Goal: Task Accomplishment & Management: Complete application form

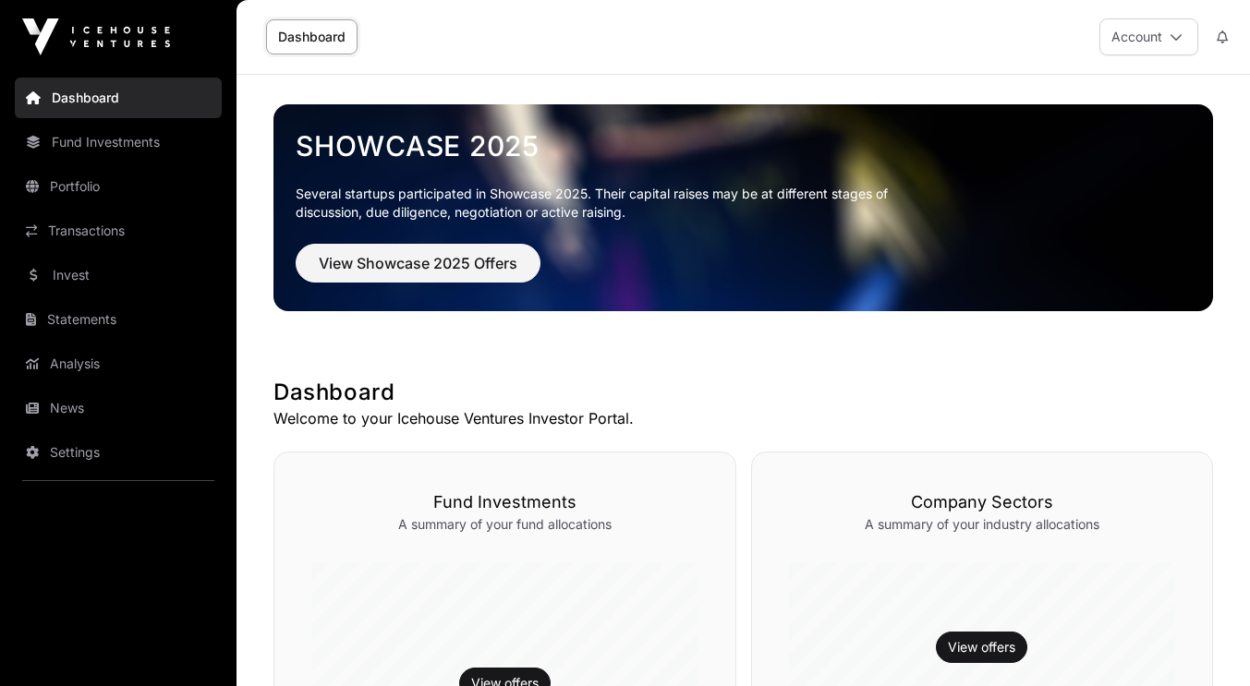
click at [1175, 33] on icon at bounding box center [1176, 36] width 13 height 13
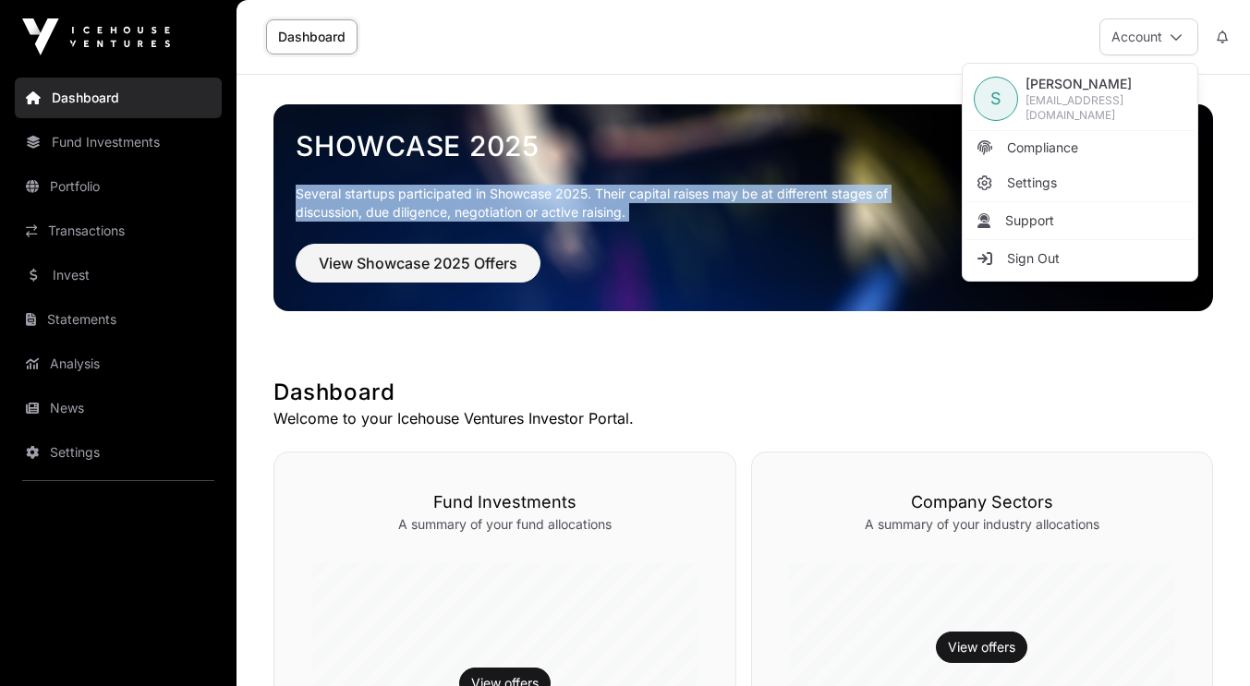
drag, startPoint x: 1247, startPoint y: 152, endPoint x: 1257, endPoint y: 254, distance: 103.0
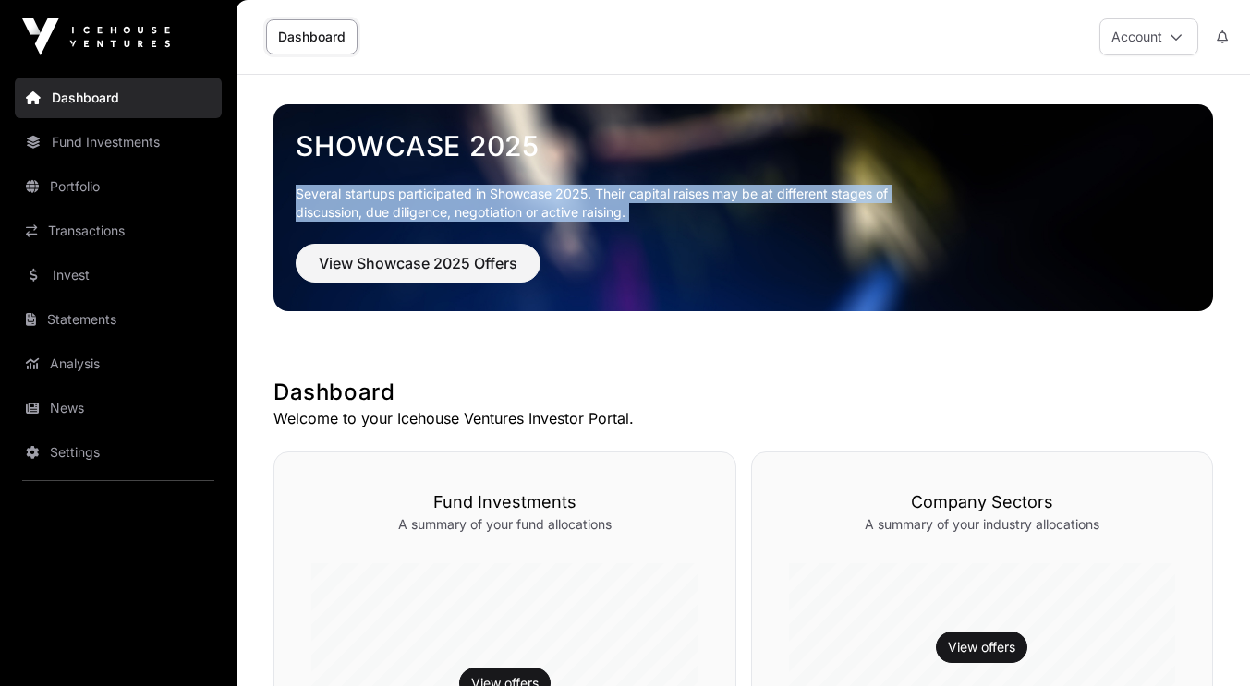
click at [72, 274] on link "Invest" at bounding box center [118, 275] width 207 height 41
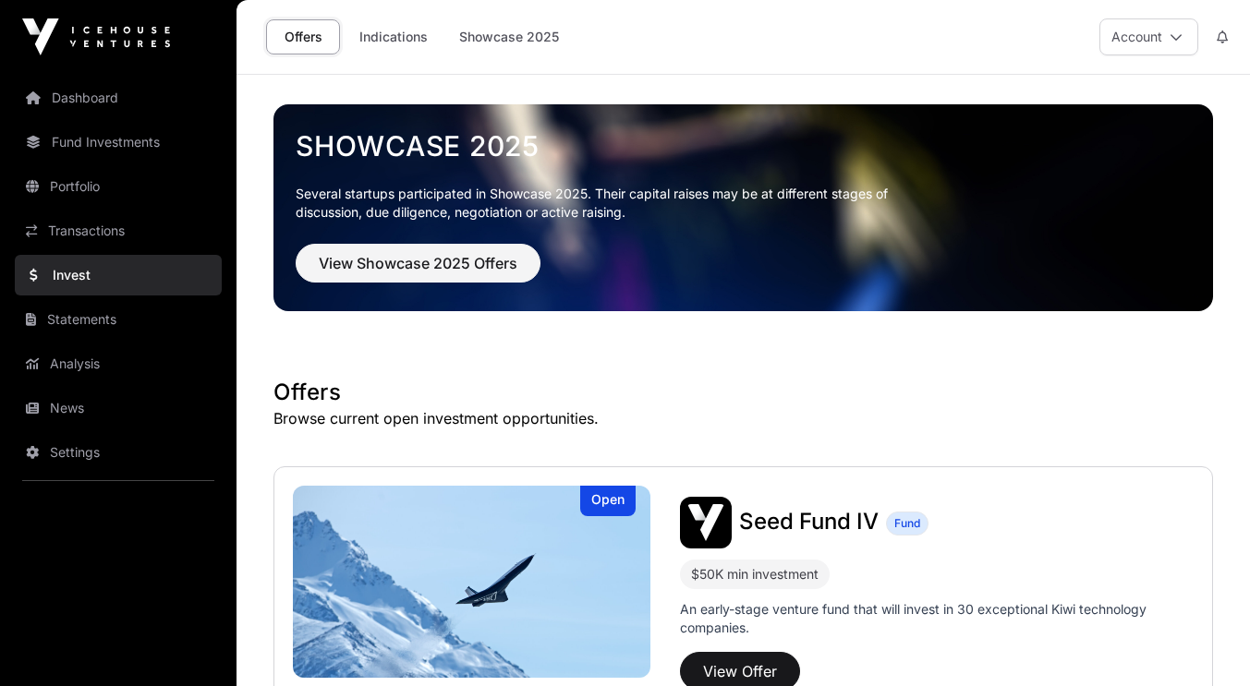
click at [981, 522] on div "Seed Fund IV Fund" at bounding box center [937, 523] width 514 height 52
click at [756, 662] on button "View Offer" at bounding box center [740, 671] width 120 height 39
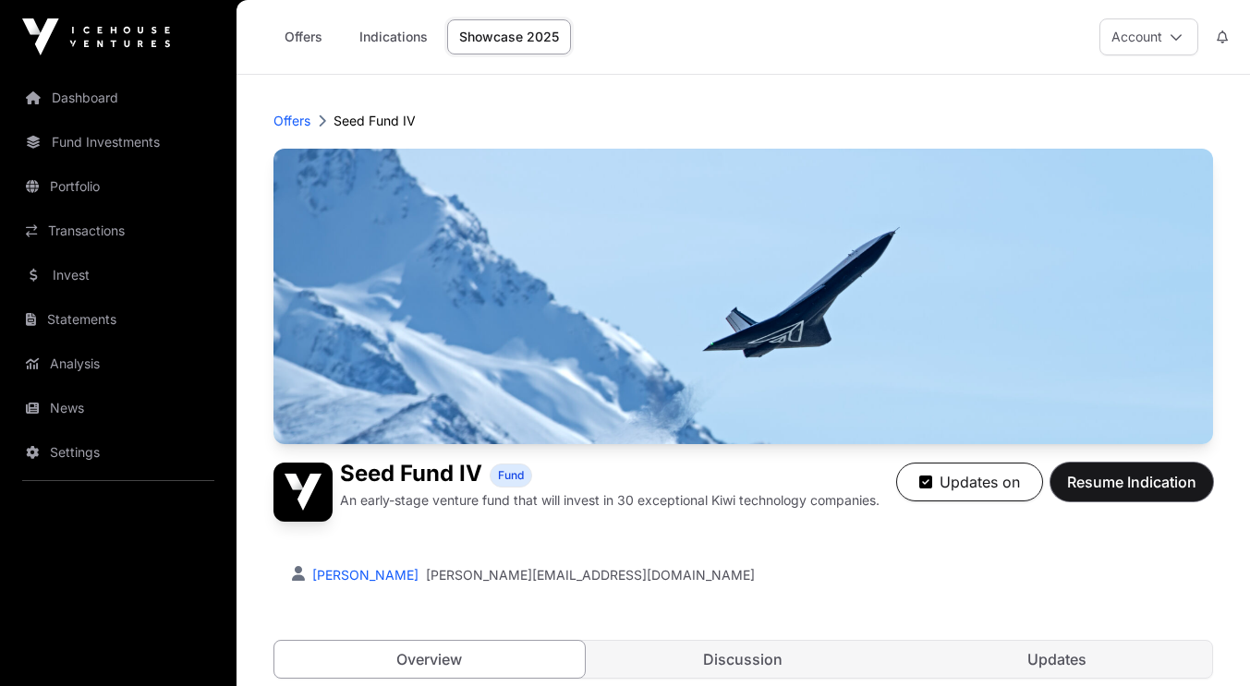
click at [1159, 480] on span "Resume Indication" at bounding box center [1131, 482] width 129 height 22
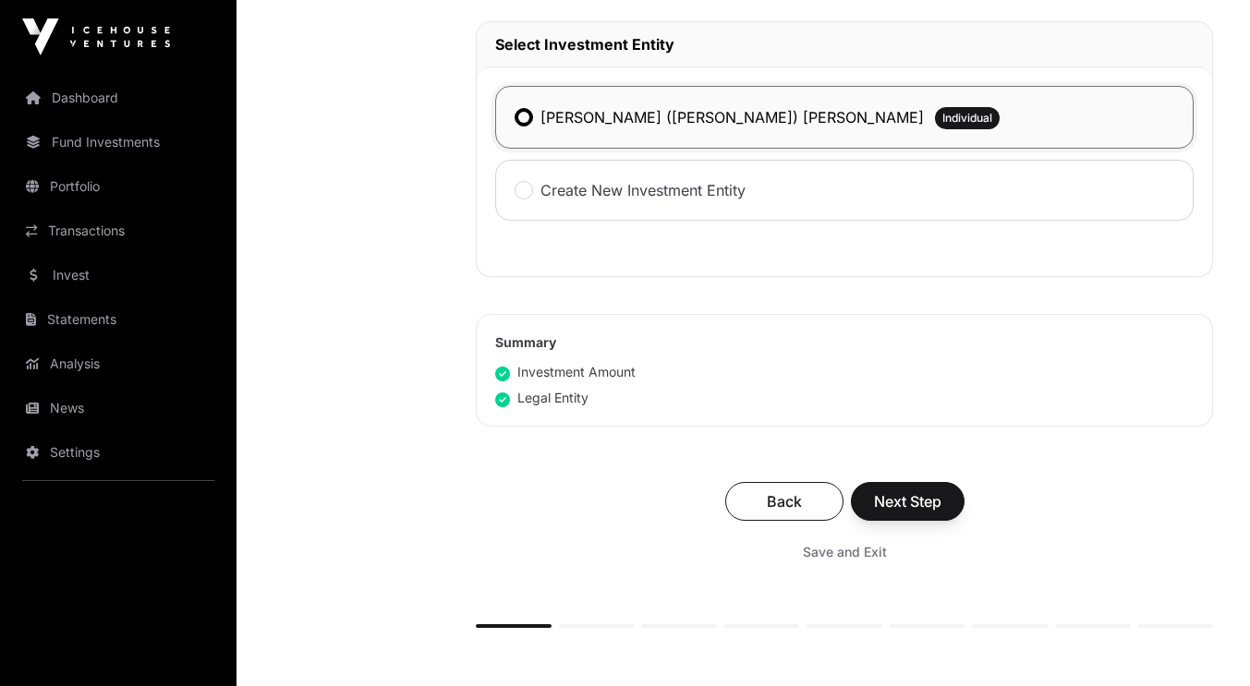
scroll to position [1028, 0]
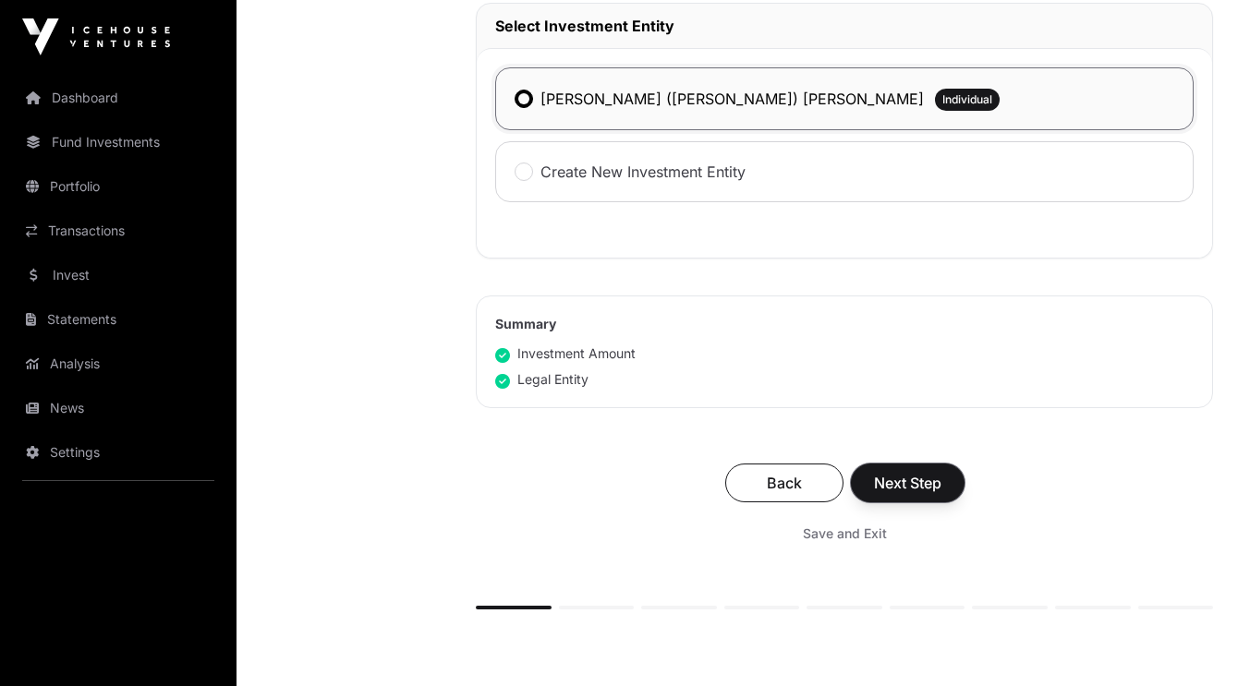
click at [926, 494] on span "Next Step" at bounding box center [907, 483] width 67 height 22
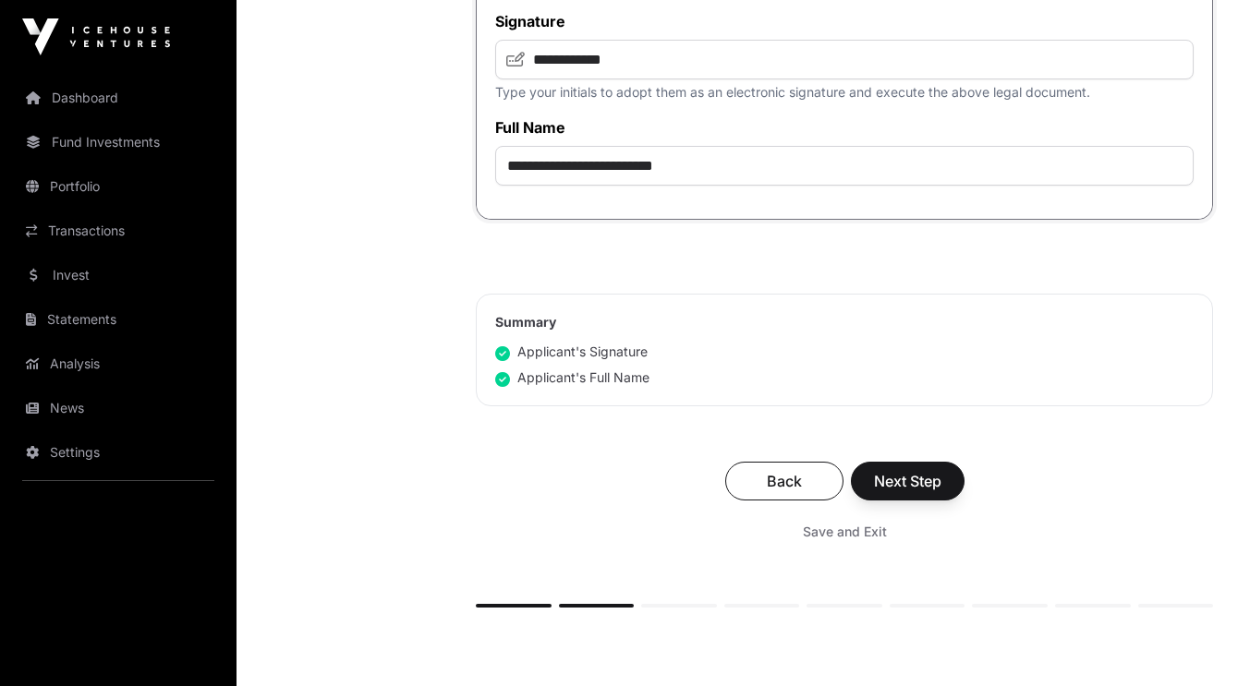
scroll to position [5438, 0]
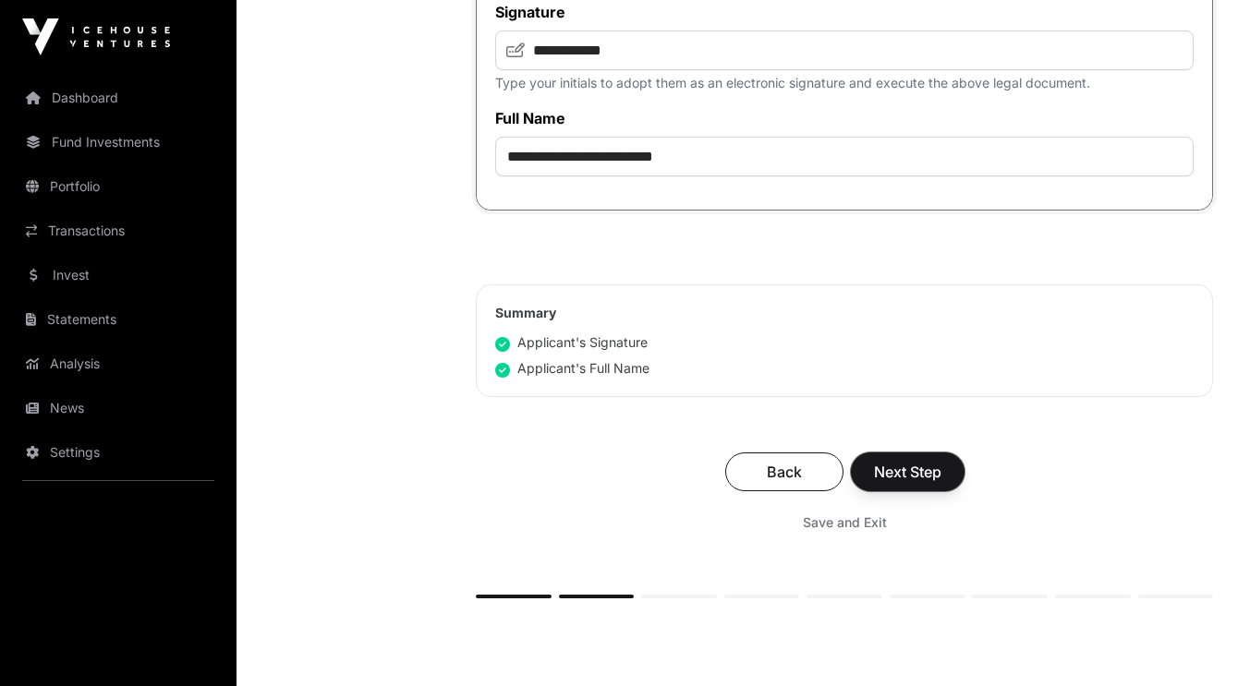
click at [912, 483] on span "Next Step" at bounding box center [907, 472] width 67 height 22
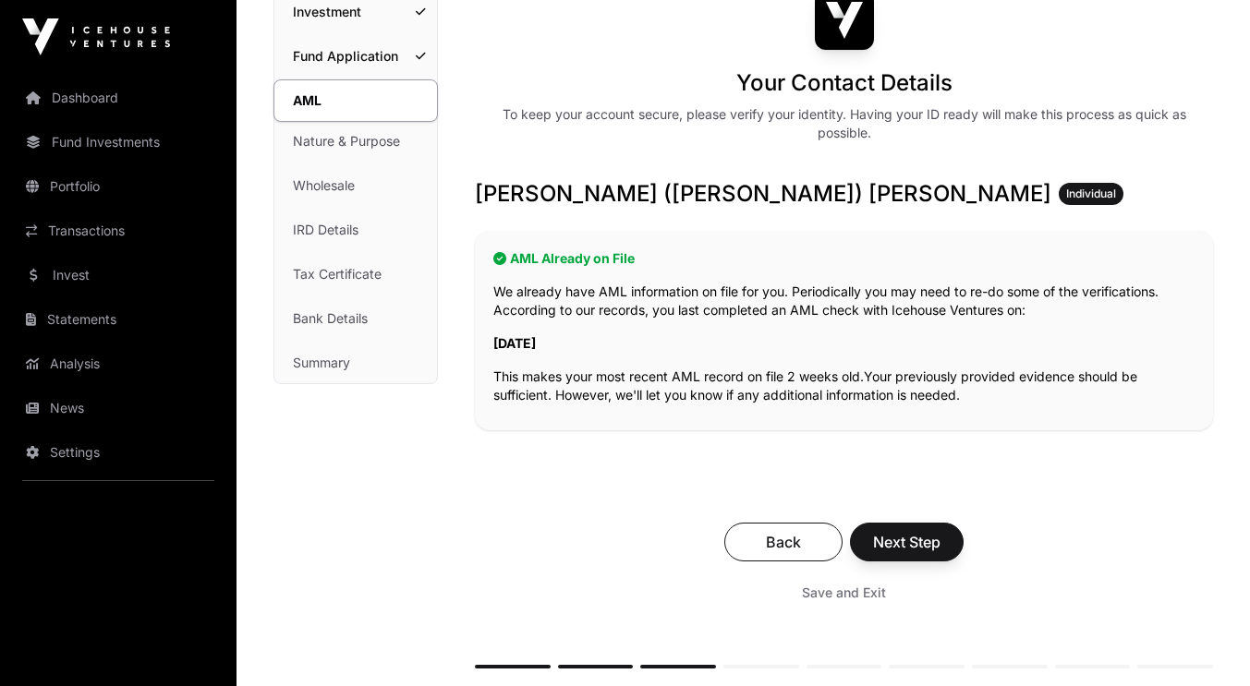
scroll to position [185, 0]
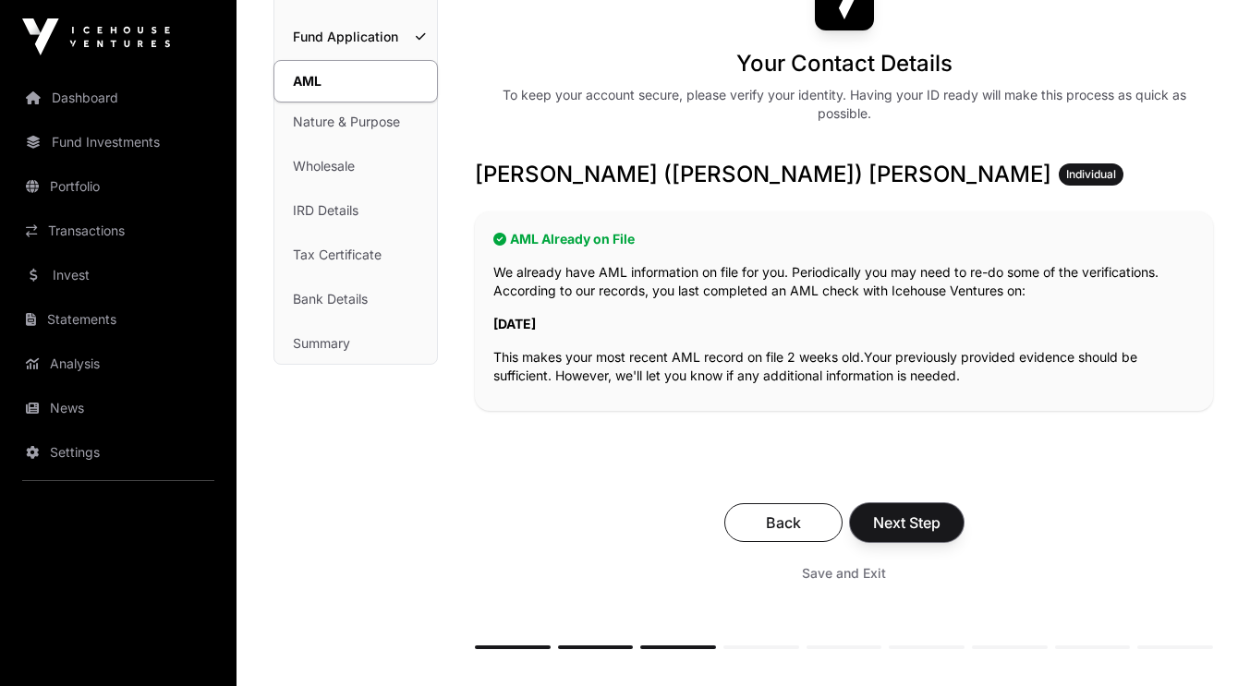
click at [901, 522] on span "Next Step" at bounding box center [906, 523] width 67 height 22
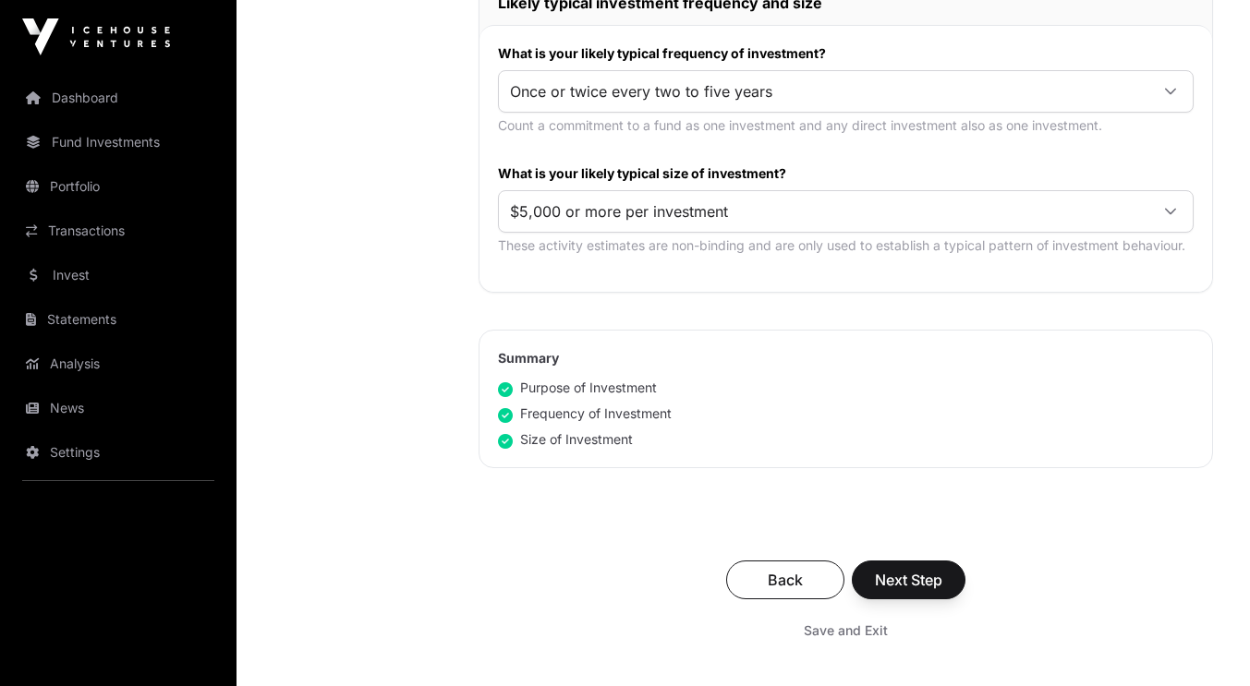
scroll to position [994, 0]
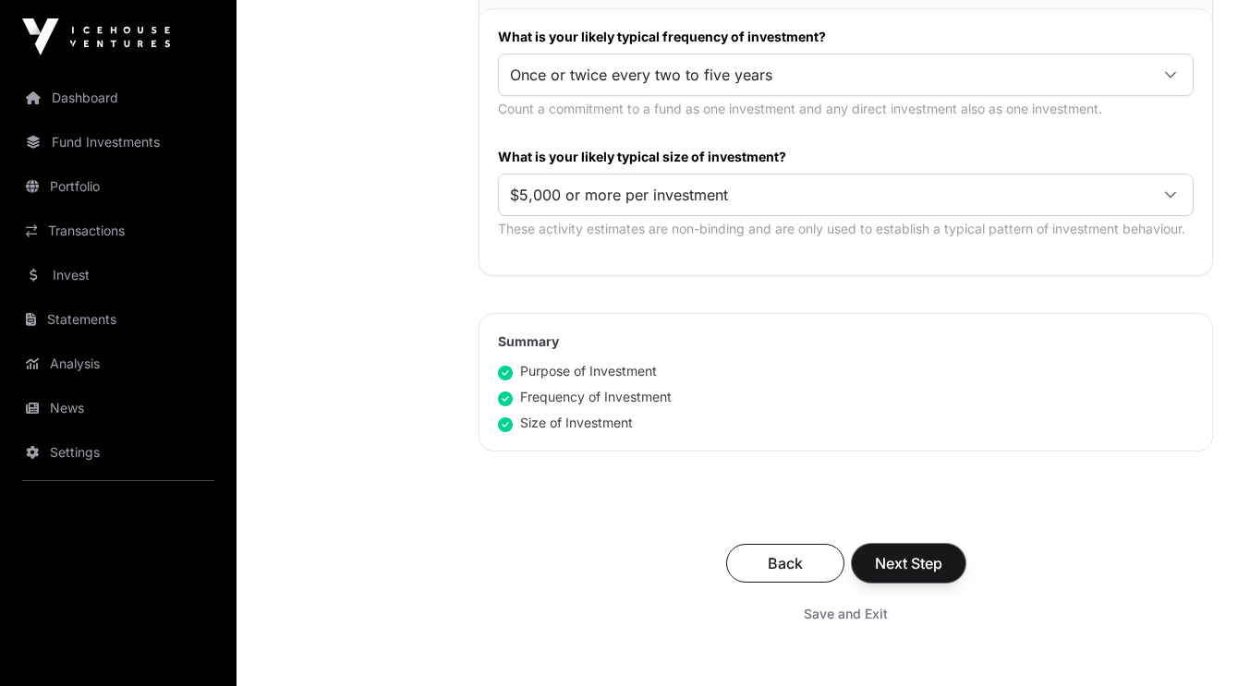
click at [910, 556] on span "Next Step" at bounding box center [908, 564] width 67 height 22
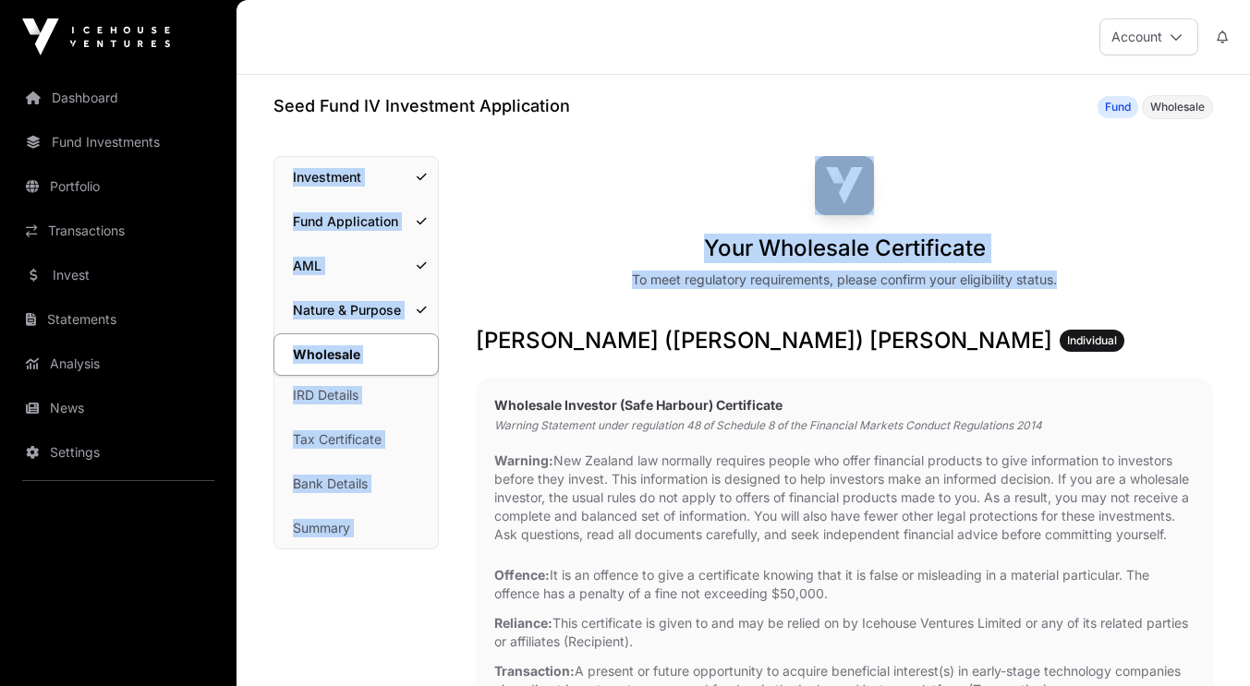
drag, startPoint x: 1248, startPoint y: 83, endPoint x: 1255, endPoint y: 224, distance: 140.6
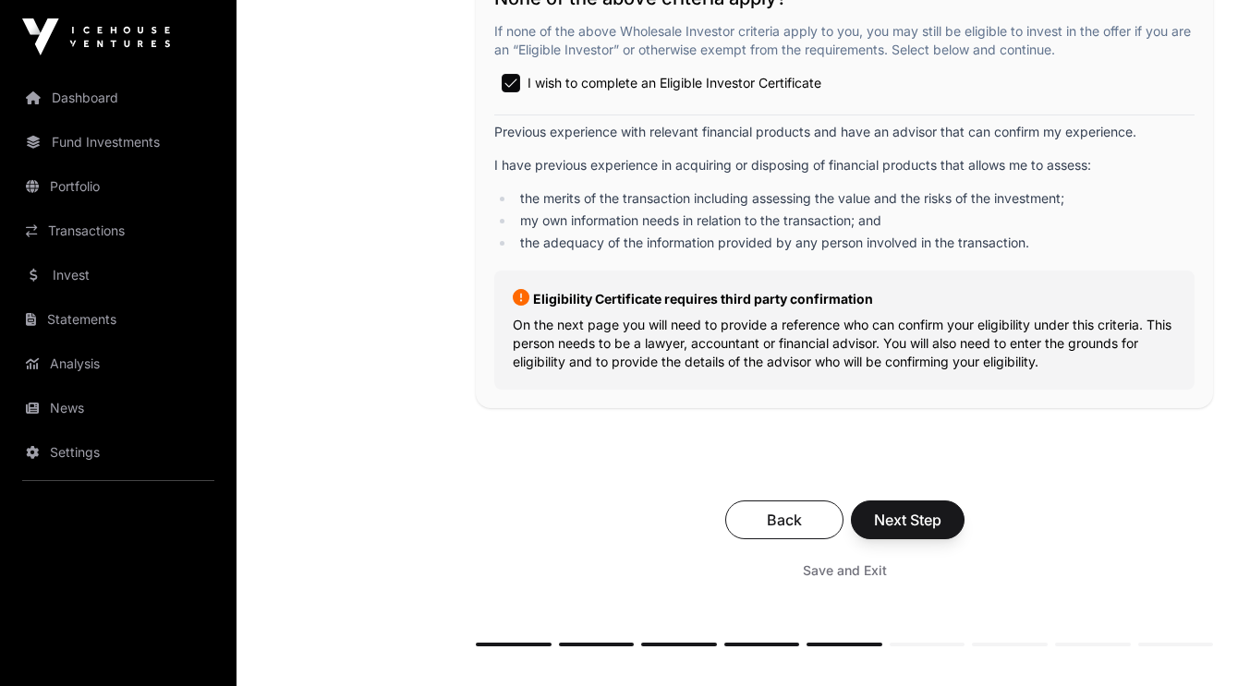
scroll to position [3613, 0]
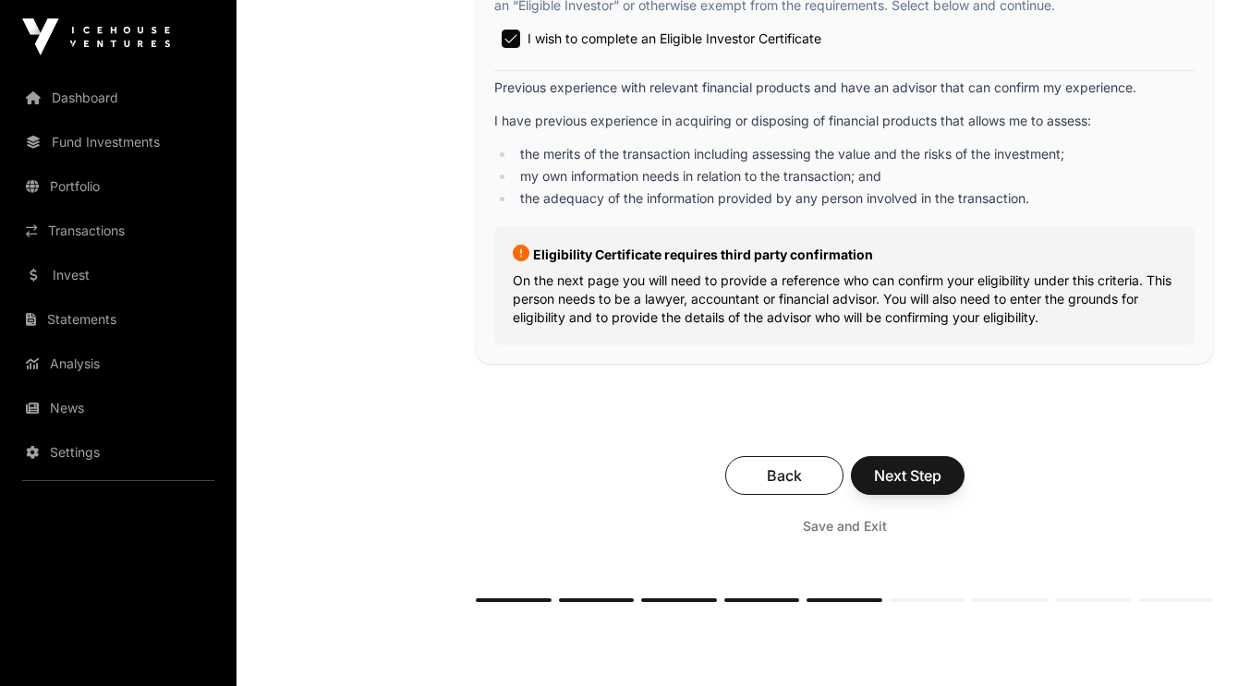
click at [749, 264] on p "Eligibility Certificate requires third party confirmation" at bounding box center [844, 254] width 663 height 19
click at [878, 487] on span "Next Step" at bounding box center [907, 476] width 67 height 22
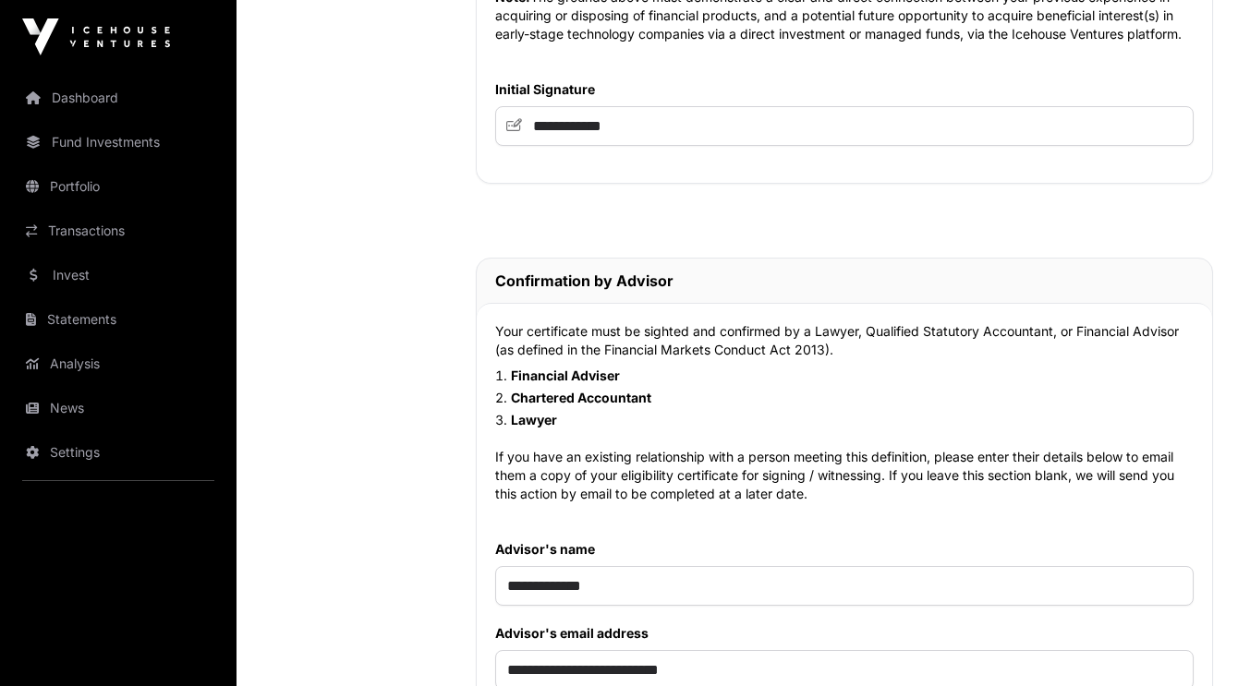
scroll to position [2013, 0]
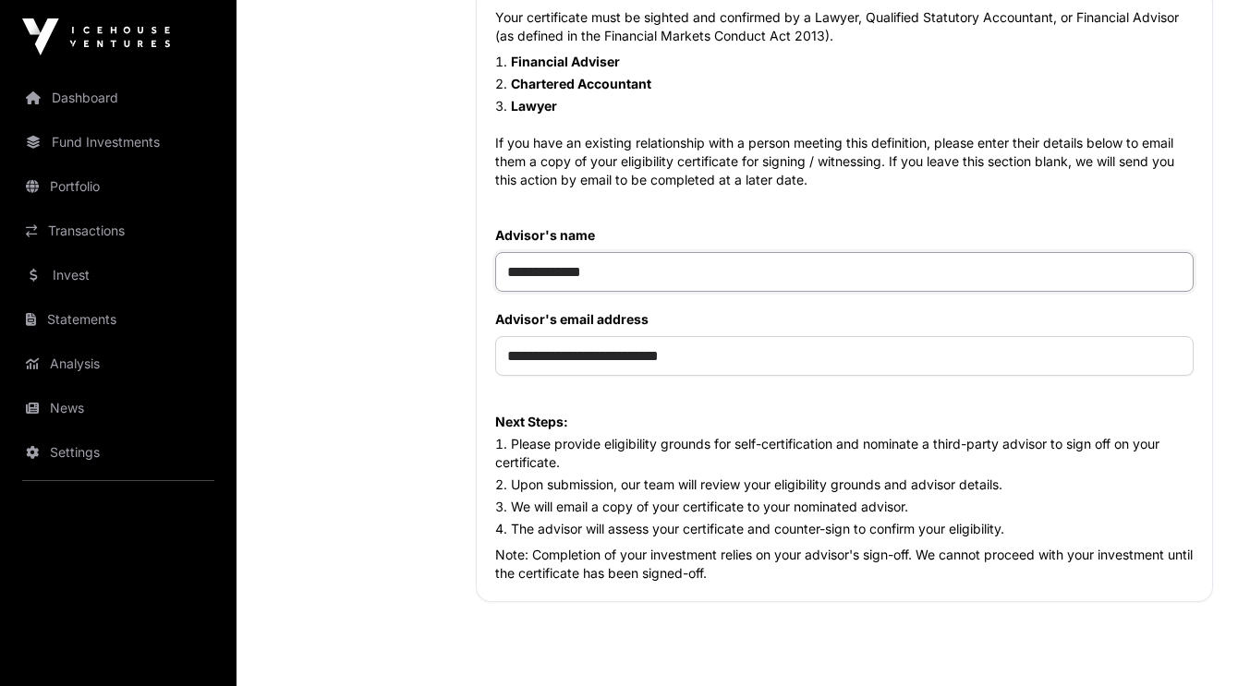
drag, startPoint x: 630, startPoint y: 296, endPoint x: 105, endPoint y: 287, distance: 524.9
drag, startPoint x: 759, startPoint y: 387, endPoint x: 94, endPoint y: 385, distance: 665.2
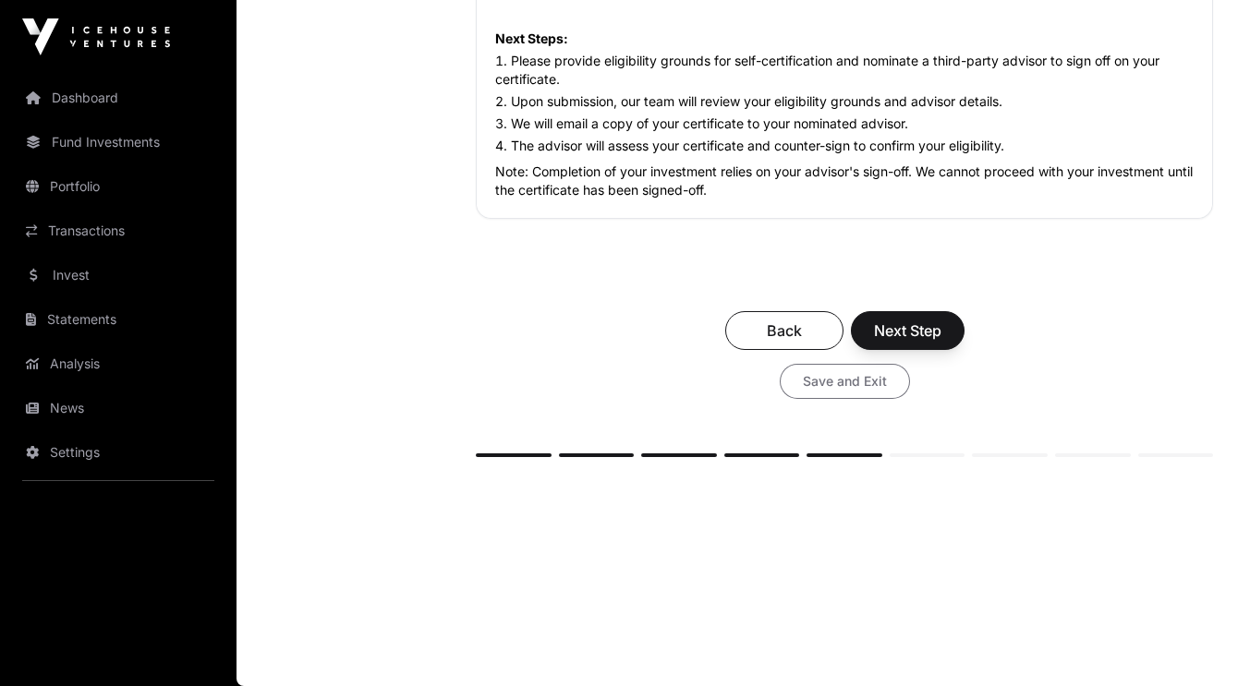
click at [817, 374] on span "Save and Exit" at bounding box center [845, 381] width 84 height 18
